Goal: Task Accomplishment & Management: Manage account settings

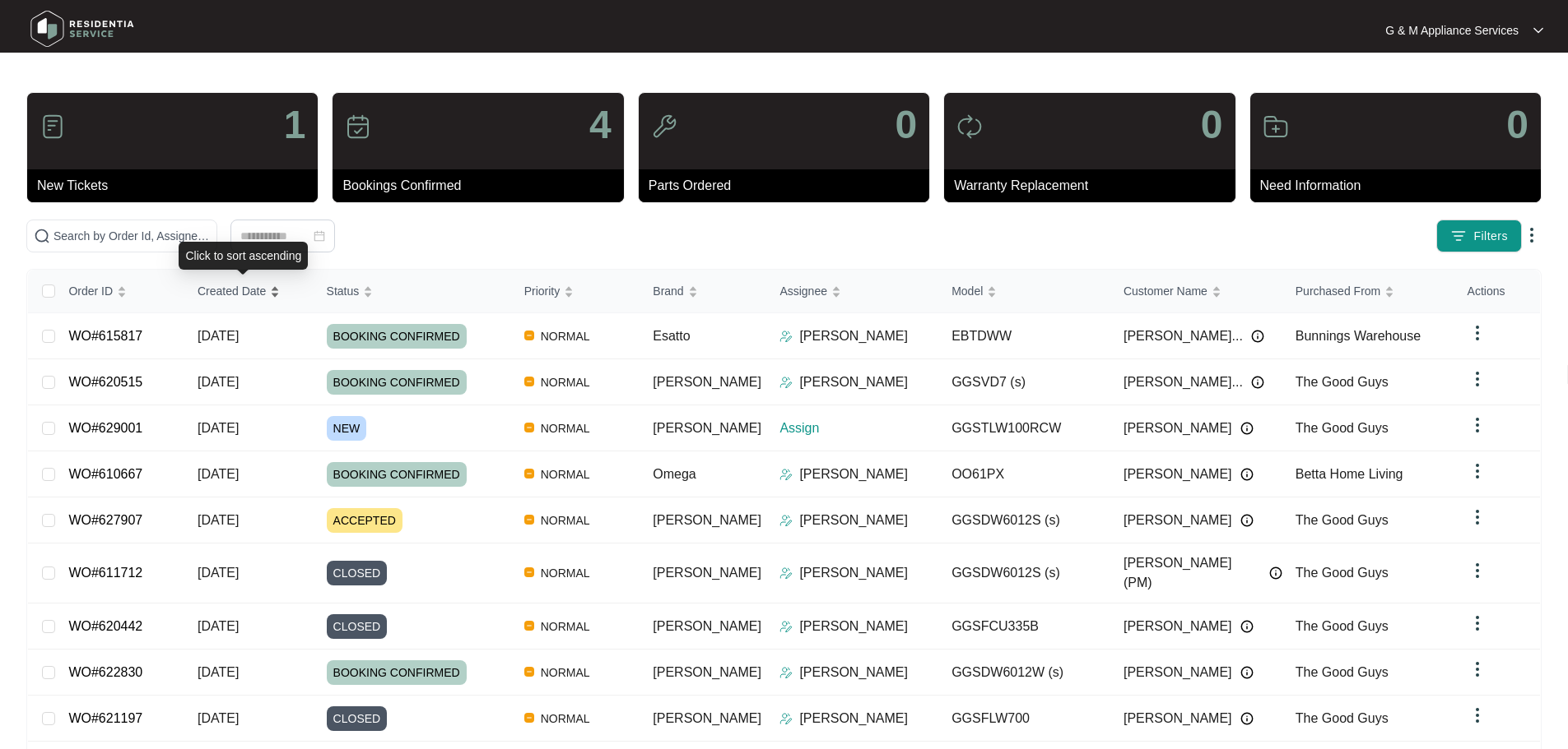
click at [248, 287] on span "Created Date" at bounding box center [231, 291] width 68 height 18
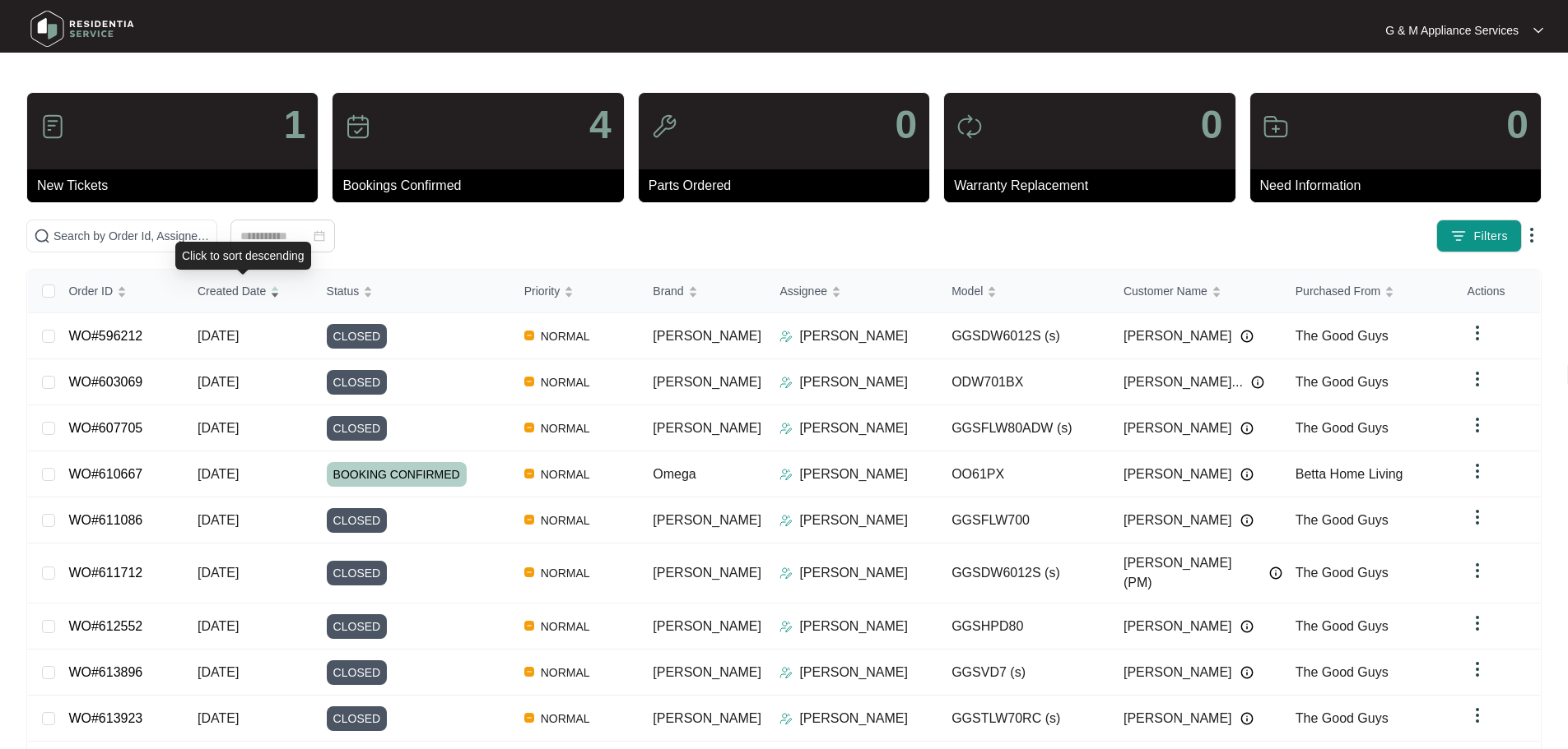
click at [241, 296] on span "Created Date" at bounding box center [231, 291] width 68 height 18
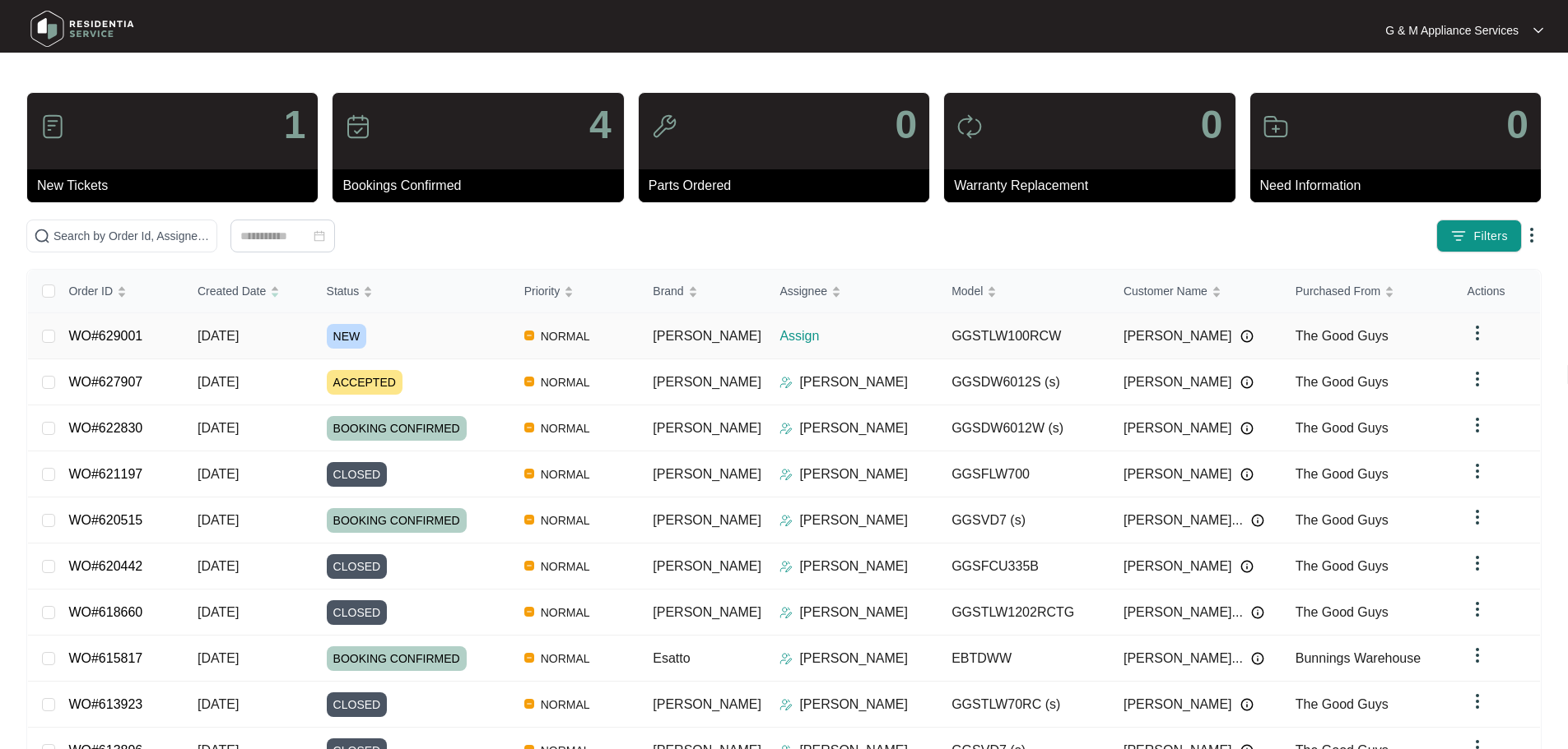
click at [367, 335] on span "NEW" at bounding box center [346, 337] width 41 height 25
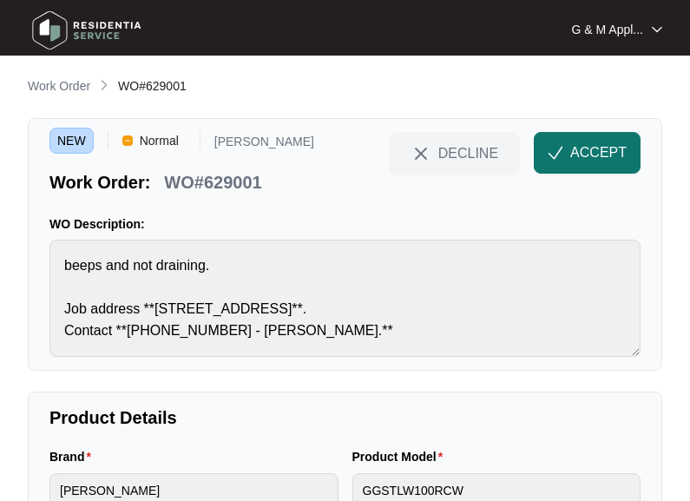
click at [552, 142] on button "ACCEPT" at bounding box center [587, 153] width 107 height 42
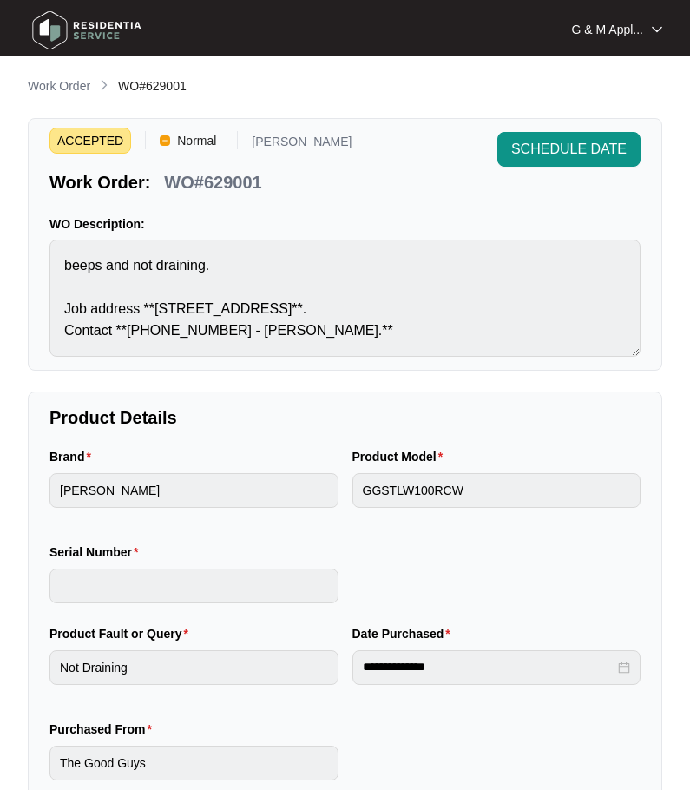
click at [201, 177] on p "WO#629001" at bounding box center [212, 182] width 97 height 24
copy div "WO#629001 SCHEDULE DATE"
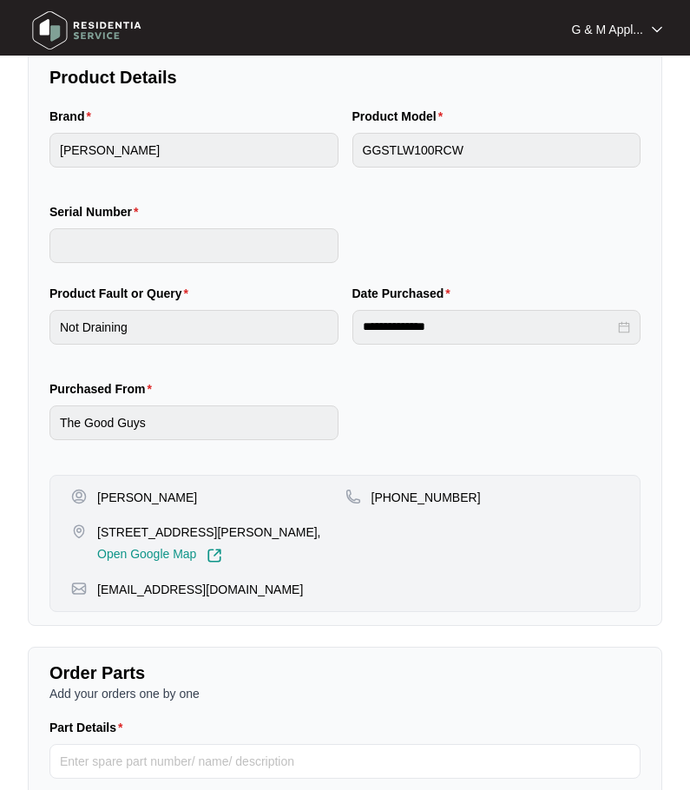
scroll to position [347, 0]
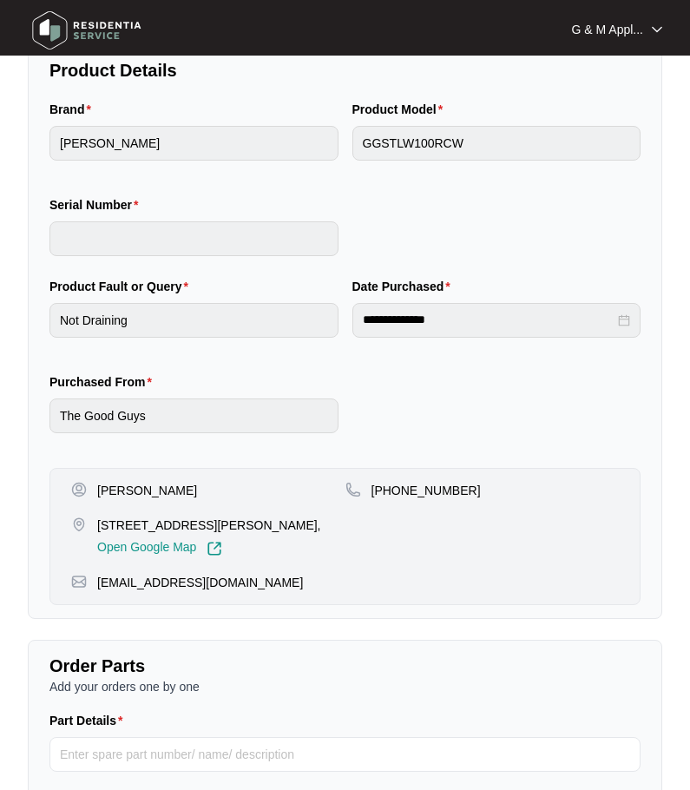
click at [126, 489] on p "[PERSON_NAME]" at bounding box center [147, 490] width 100 height 17
click at [128, 489] on p "[PERSON_NAME]" at bounding box center [147, 490] width 100 height 17
copy p "[PERSON_NAME]"
click at [416, 490] on p "[PHONE_NUMBER]" at bounding box center [425, 490] width 109 height 17
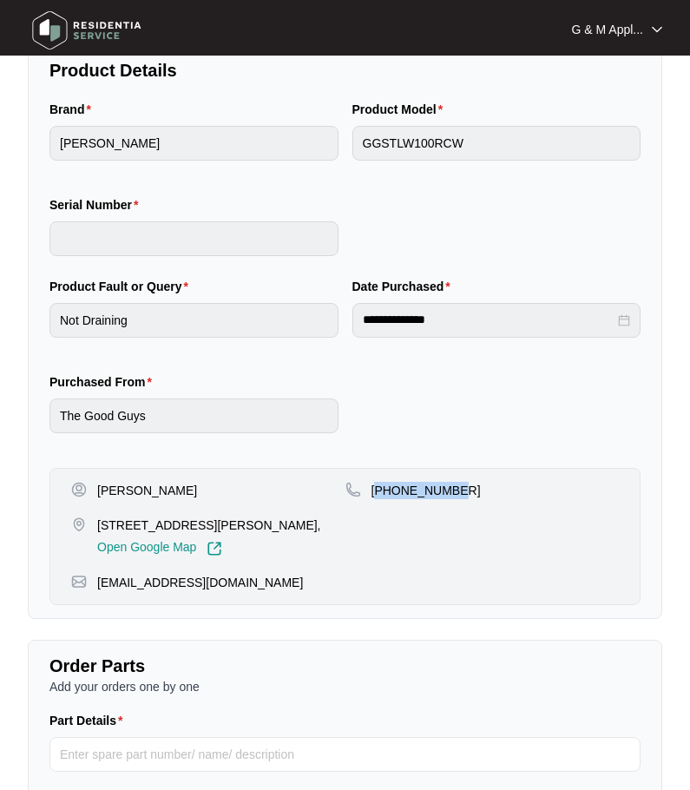
click at [416, 490] on p "[PHONE_NUMBER]" at bounding box center [425, 490] width 109 height 17
copy p "61483138724"
click at [163, 521] on p "[STREET_ADDRESS][PERSON_NAME]," at bounding box center [209, 524] width 224 height 17
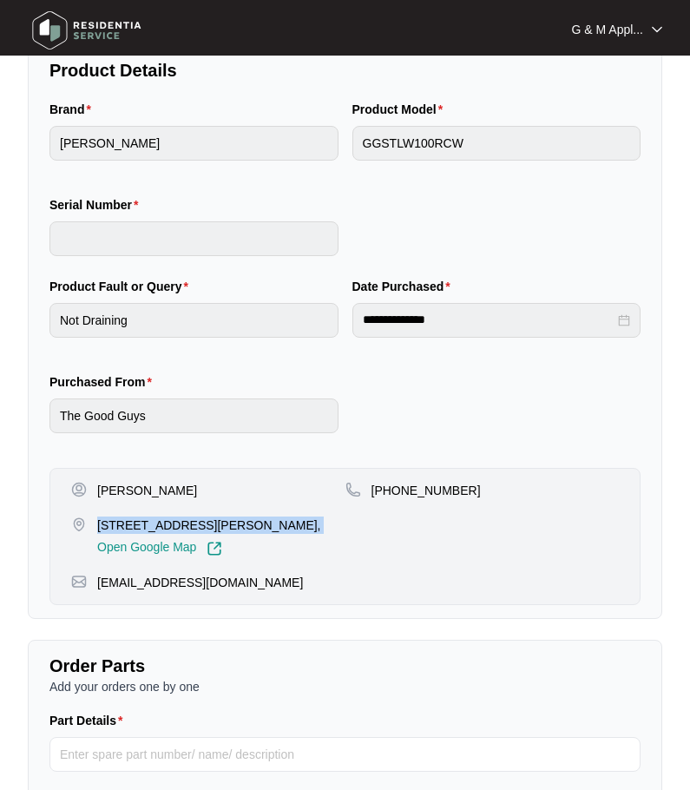
click at [164, 521] on p "[STREET_ADDRESS][PERSON_NAME]," at bounding box center [209, 524] width 224 height 17
copy p "[STREET_ADDRESS][PERSON_NAME],"
click at [157, 521] on p "[STREET_ADDRESS][PERSON_NAME]," at bounding box center [209, 524] width 224 height 17
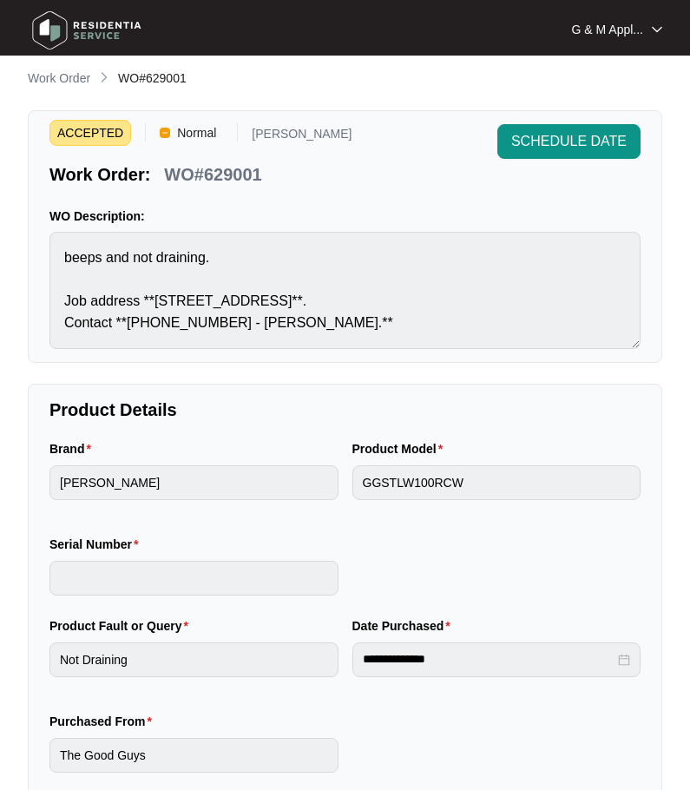
scroll to position [0, 0]
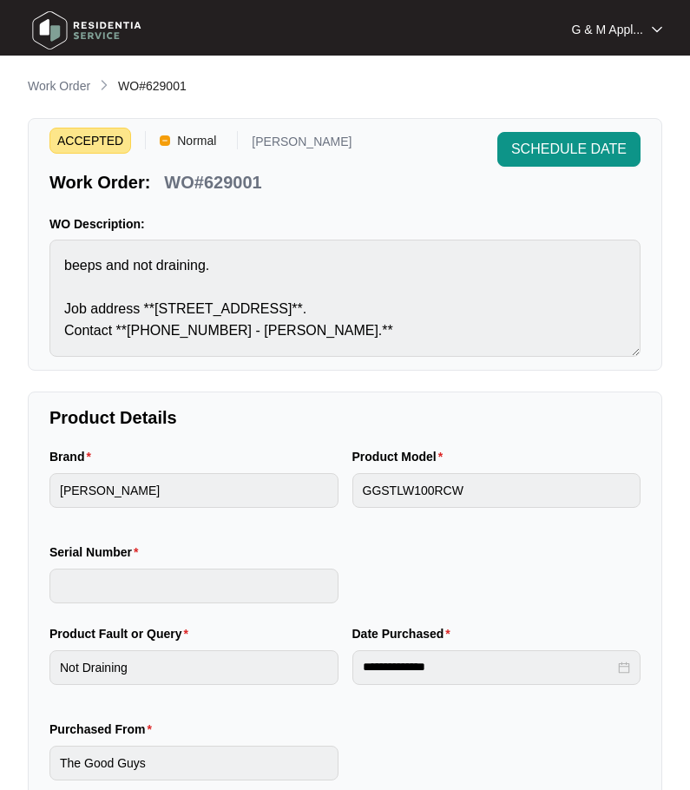
click at [227, 179] on p "WO#629001" at bounding box center [212, 182] width 97 height 24
copy div "WO#629001 SCHEDULE DATE"
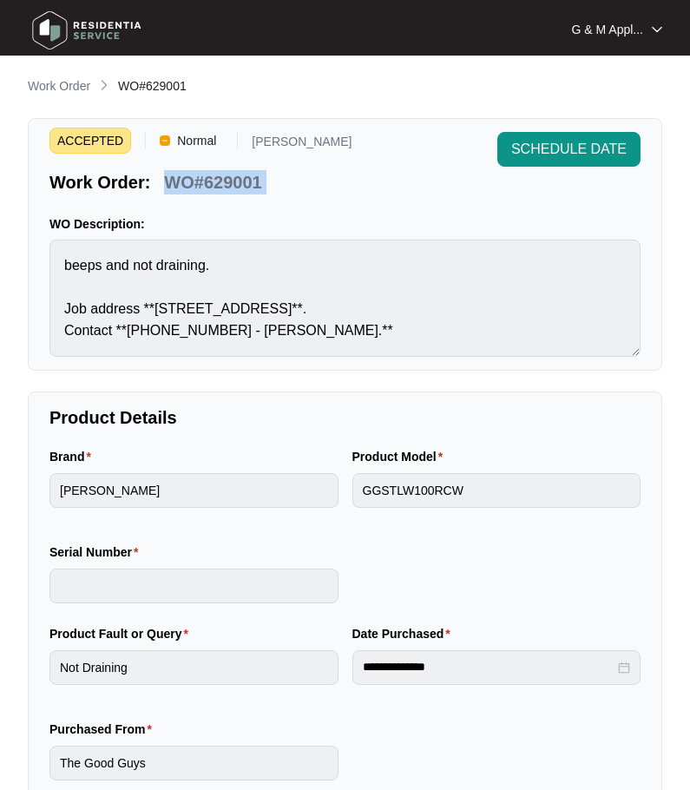
copy div "WO#629001 SCHEDULE DATE"
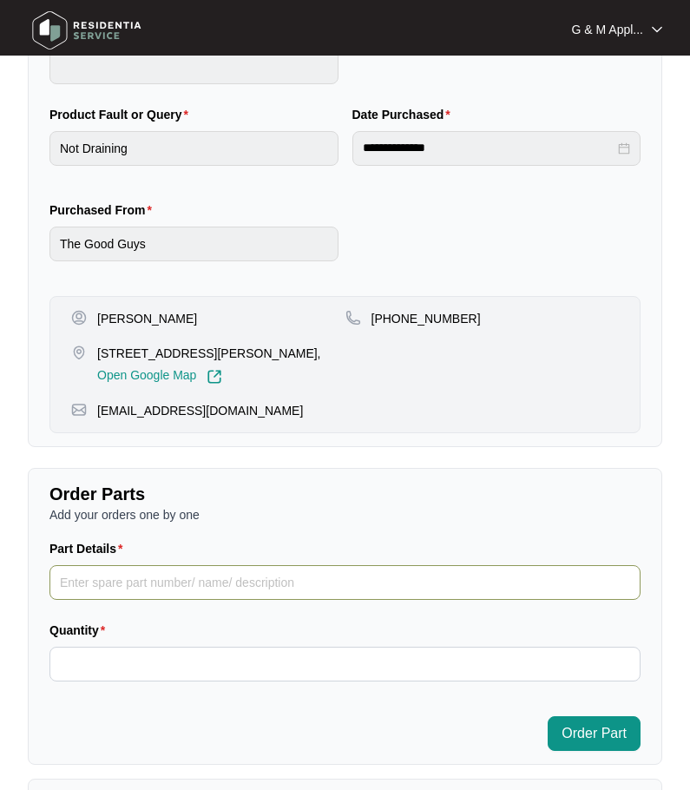
scroll to position [521, 0]
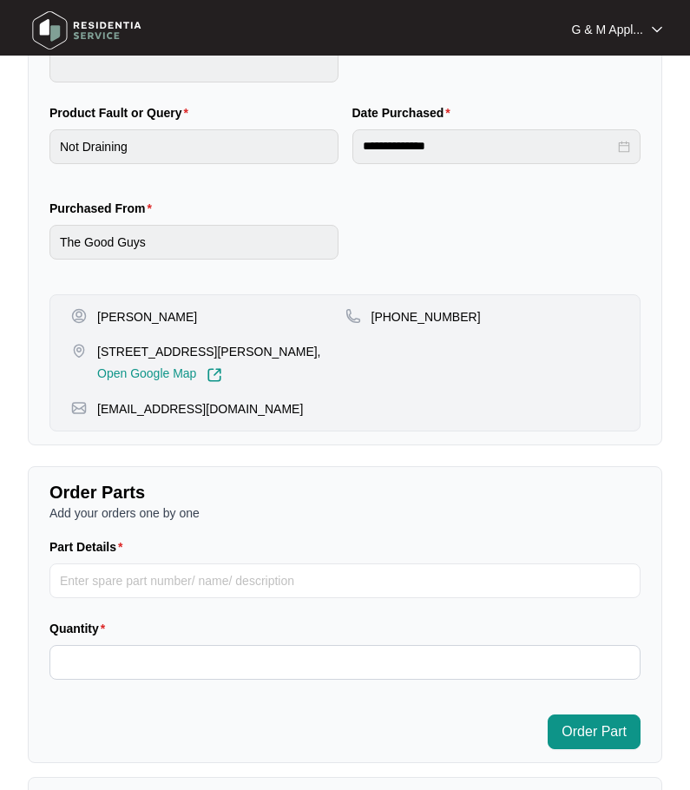
click at [115, 315] on p "[PERSON_NAME]" at bounding box center [147, 316] width 100 height 17
click at [115, 314] on p "[PERSON_NAME]" at bounding box center [147, 316] width 100 height 17
copy p "[PERSON_NAME]"
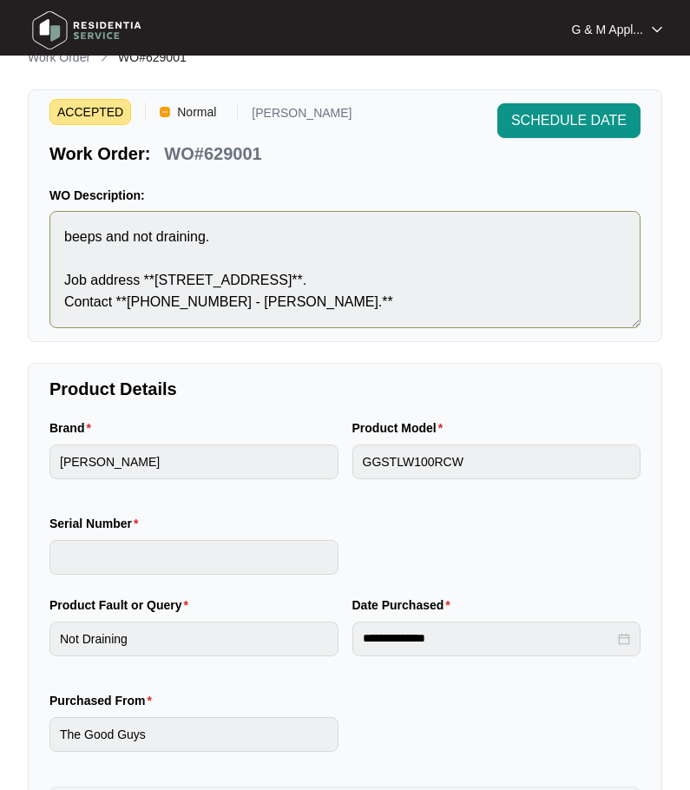
scroll to position [0, 0]
